Goal: Check status: Check status

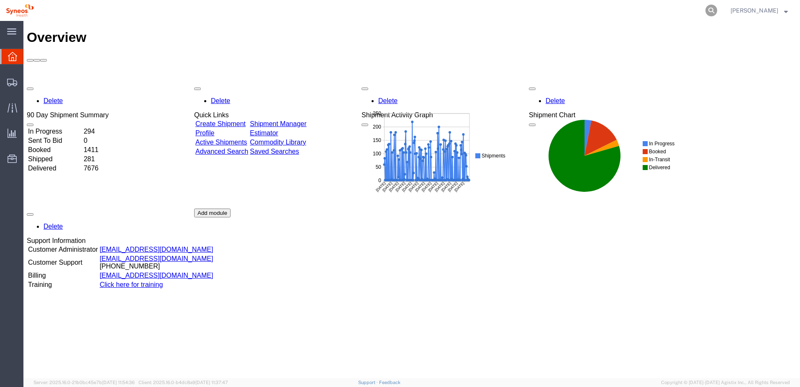
click at [717, 8] on icon at bounding box center [711, 11] width 12 height 12
click at [602, 14] on input "search" at bounding box center [578, 10] width 254 height 20
paste input "56481729"
type input "56481729"
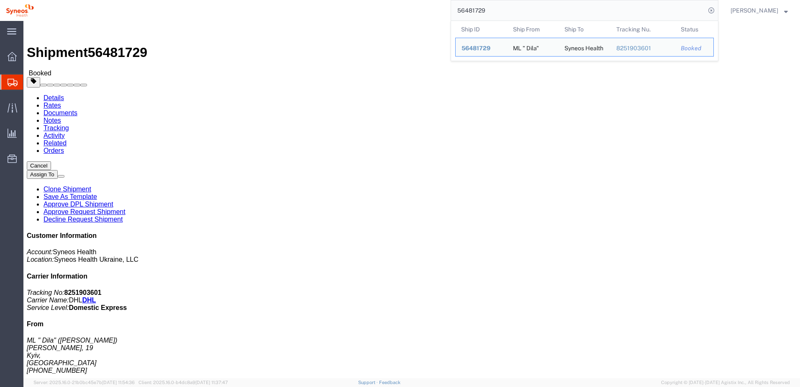
click link "Notes"
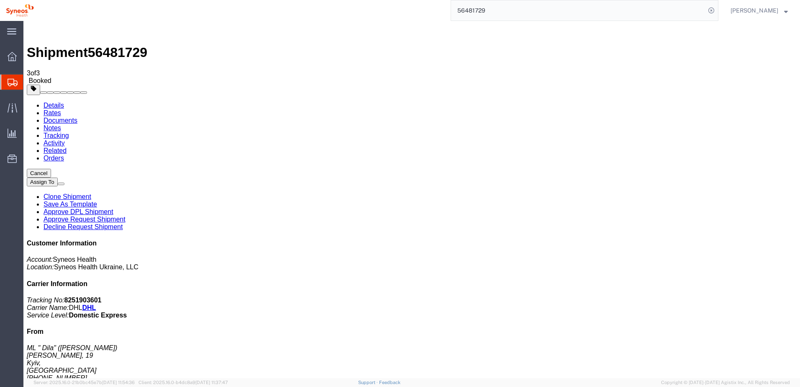
drag, startPoint x: 386, startPoint y: 100, endPoint x: 397, endPoint y: 101, distance: 10.9
click at [69, 132] on link "Tracking" at bounding box center [57, 135] width 26 height 7
drag, startPoint x: 681, startPoint y: 129, endPoint x: 715, endPoint y: 127, distance: 34.3
click at [715, 296] on p "Tracking No: 8251903601 Carrier Name: DHL DHL Service Level: Domestic Express" at bounding box center [412, 307] width 770 height 23
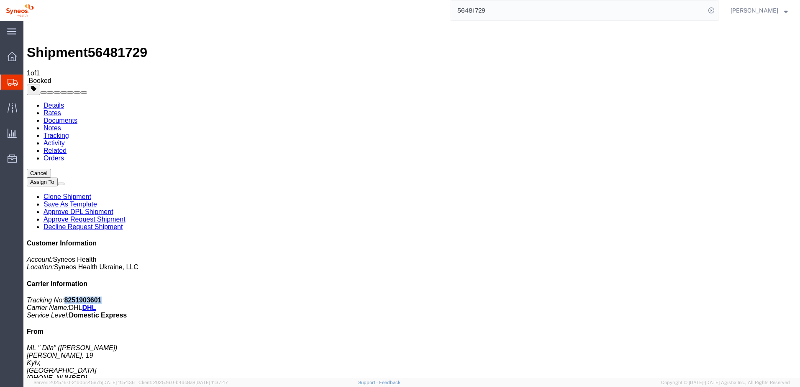
copy b "8251903601"
click at [96, 304] on link "DHL" at bounding box center [89, 307] width 14 height 7
click at [61, 124] on link "Notes" at bounding box center [53, 127] width 18 height 7
click at [65, 139] on link "Activity" at bounding box center [54, 142] width 21 height 7
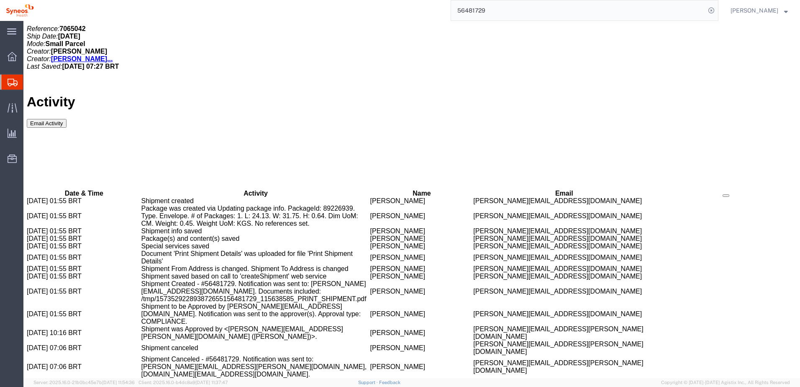
scroll to position [461, 0]
